Goal: Navigation & Orientation: Understand site structure

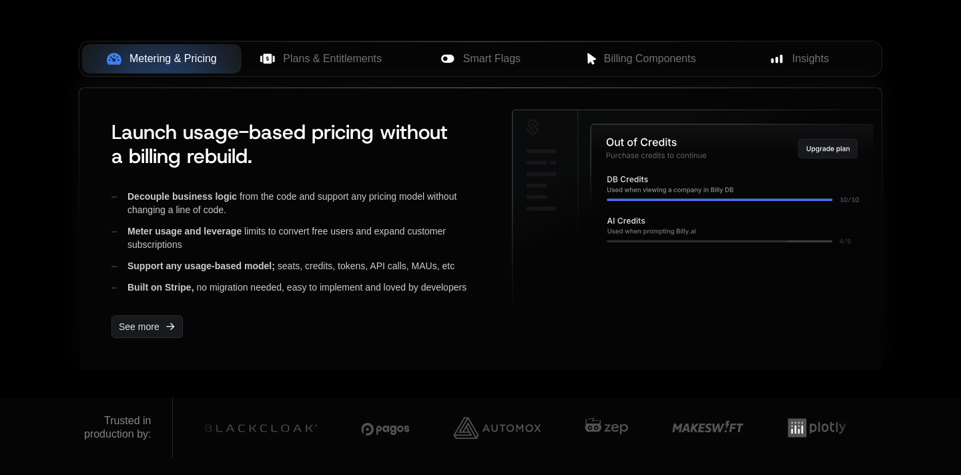
scroll to position [574, 0]
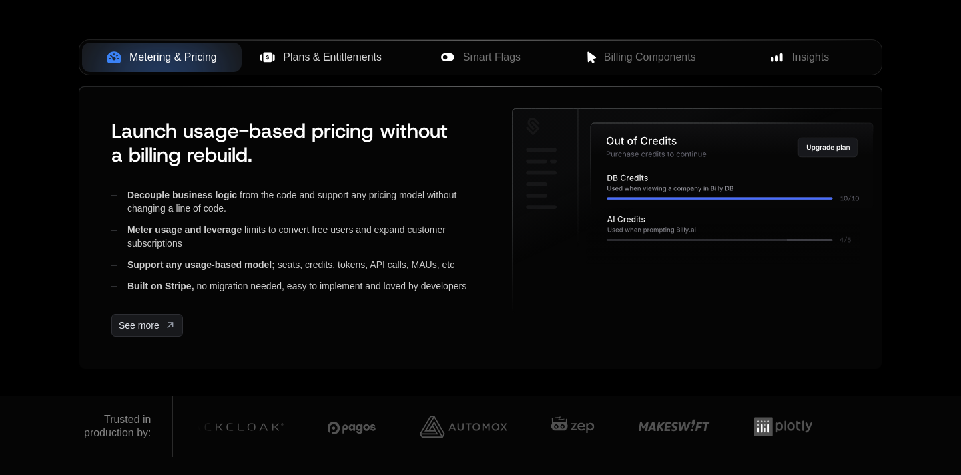
click at [342, 55] on span "Plans & Entitlements" at bounding box center [332, 57] width 99 height 16
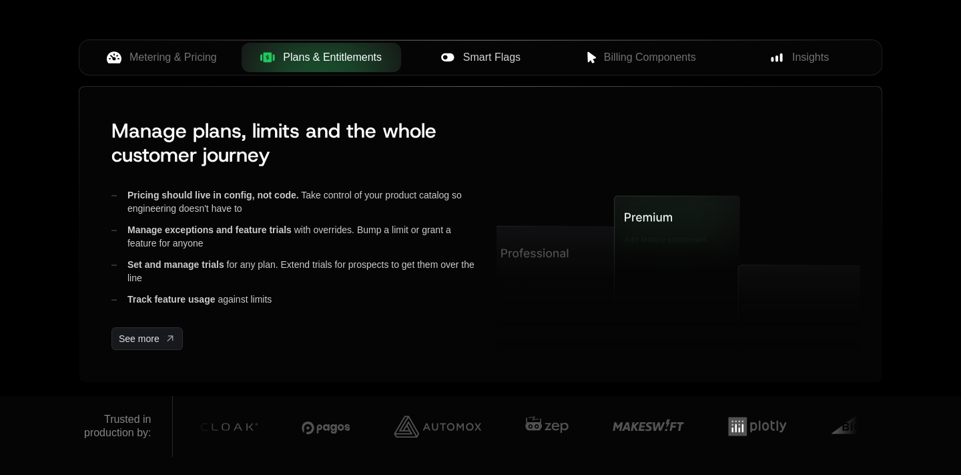
click at [433, 50] on div "Smart Flags" at bounding box center [481, 57] width 138 height 16
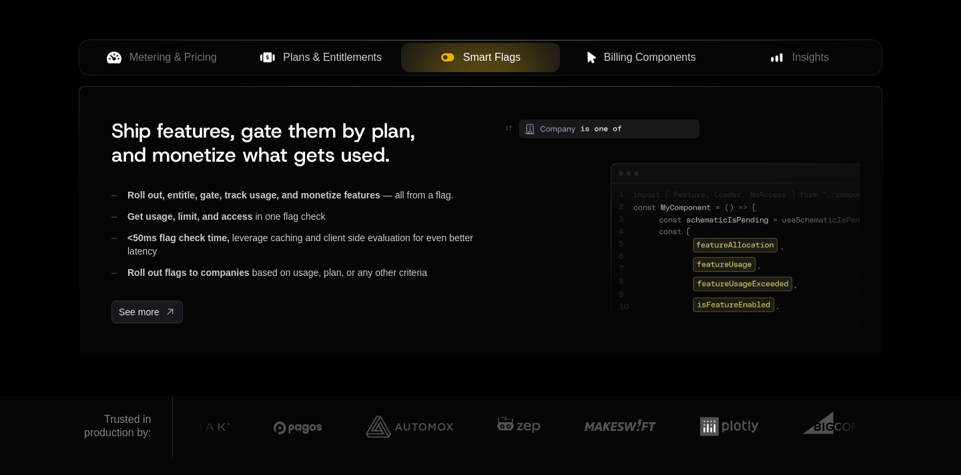
scroll to position [0, 0]
click at [600, 69] on button "Billing Components" at bounding box center [640, 57] width 160 height 29
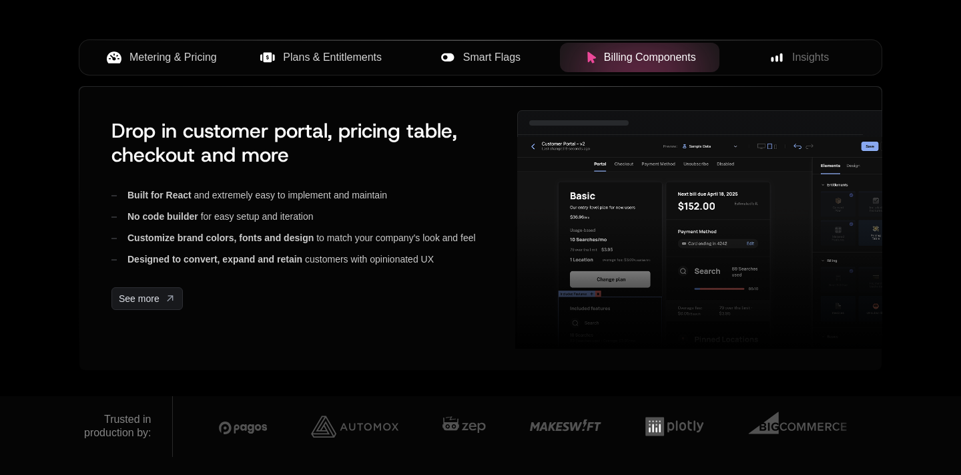
click at [192, 65] on span "Metering & Pricing" at bounding box center [173, 57] width 87 height 16
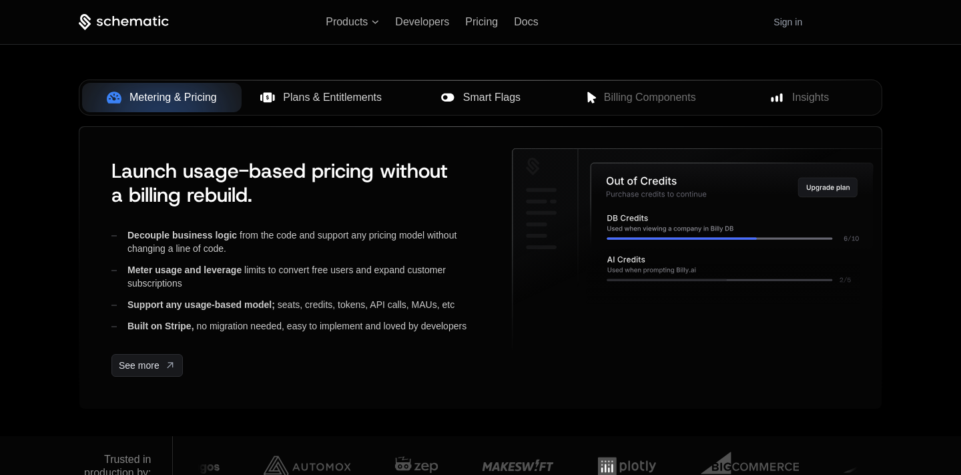
scroll to position [533, 0]
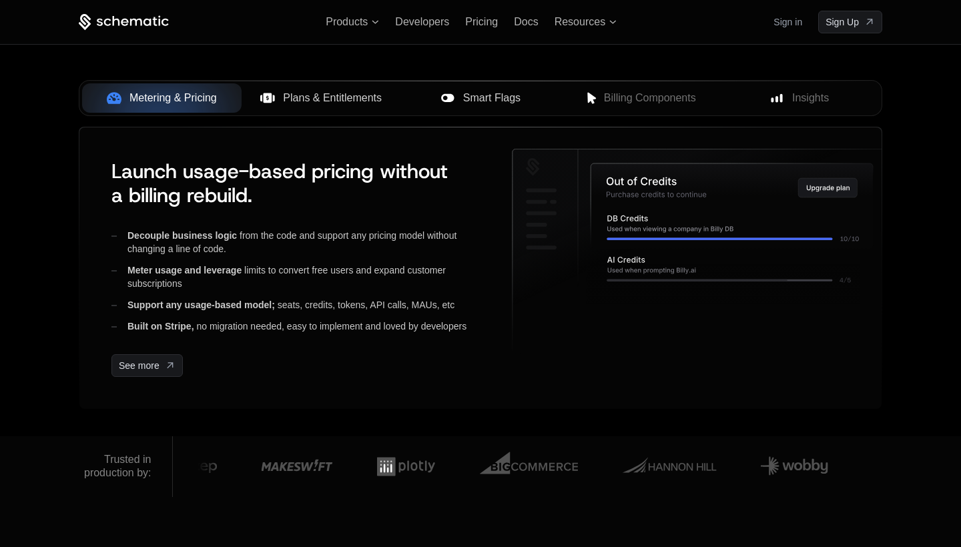
click at [299, 100] on span "Plans & Entitlements" at bounding box center [332, 98] width 99 height 16
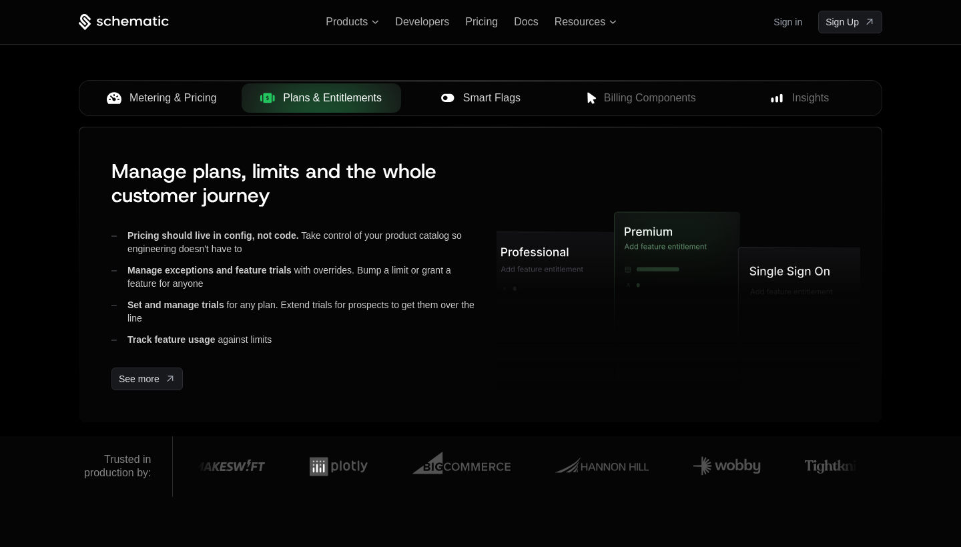
click at [502, 101] on span "Smart Flags" at bounding box center [491, 98] width 57 height 16
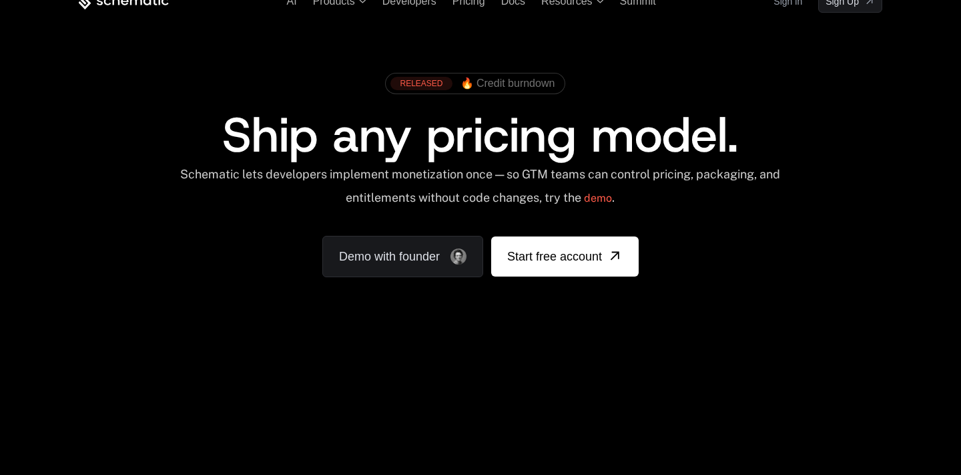
scroll to position [49, 0]
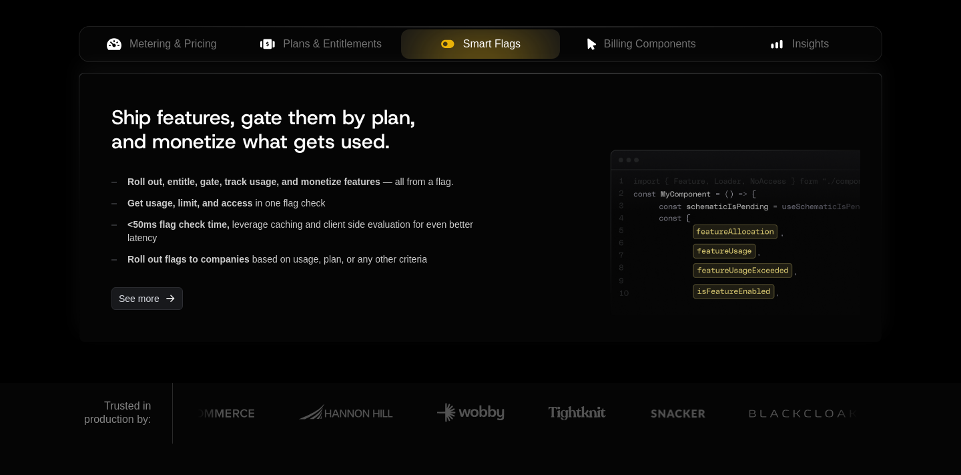
scroll to position [590, 0]
